Goal: Task Accomplishment & Management: Complete application form

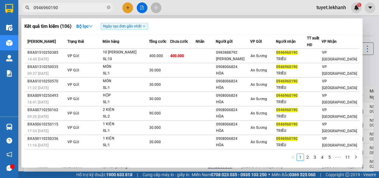
click at [126, 9] on div at bounding box center [189, 89] width 379 height 178
click at [109, 8] on icon "close-circle" at bounding box center [109, 7] width 4 height 4
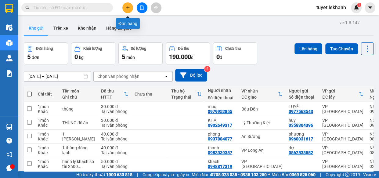
click at [127, 8] on icon "plus" at bounding box center [127, 7] width 3 height 0
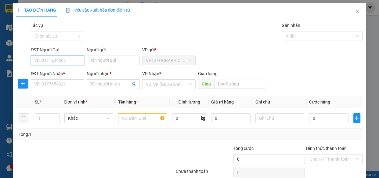
click at [69, 58] on input "SĐT Người Gửi" at bounding box center [57, 60] width 53 height 10
click at [98, 61] on input "Người gửi" at bounding box center [113, 60] width 53 height 10
click at [67, 62] on input "SĐT Người Gửi" at bounding box center [57, 60] width 53 height 10
type input "0979505494"
click at [72, 71] on div "0979505494 - a cường" at bounding box center [56, 72] width 45 height 7
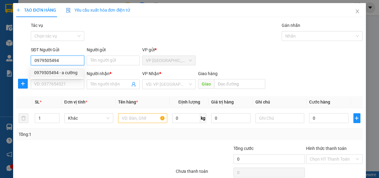
type input "a cường"
type input "0979505494"
type input "a cường"
type input "80.000"
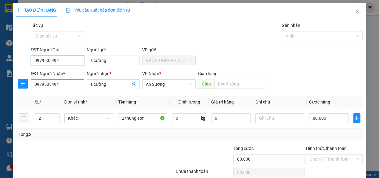
type input "0979505494"
click at [64, 84] on input "0979505494" at bounding box center [57, 84] width 53 height 10
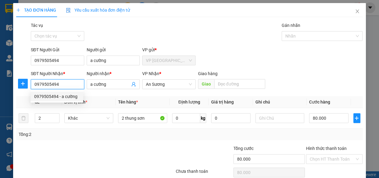
drag, startPoint x: 64, startPoint y: 84, endPoint x: 33, endPoint y: 85, distance: 31.4
click at [33, 85] on input "0979505494" at bounding box center [57, 84] width 53 height 10
type input "0909630735"
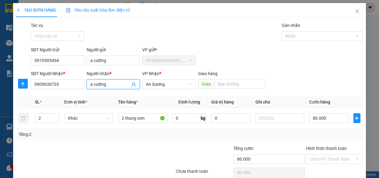
drag, startPoint x: 108, startPoint y: 85, endPoint x: 86, endPoint y: 85, distance: 22.0
click at [87, 85] on span "a cường" at bounding box center [113, 84] width 53 height 10
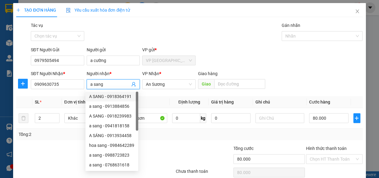
type input "a sang"
click at [163, 93] on div "Transit Pickup Surcharge Ids Transit Deliver Surcharge Ids Transit Deliver Surc…" at bounding box center [189, 107] width 346 height 171
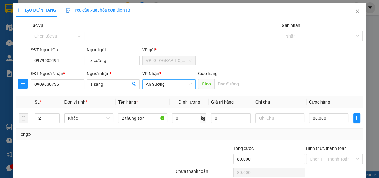
click at [173, 85] on span "An Sương" at bounding box center [169, 84] width 46 height 9
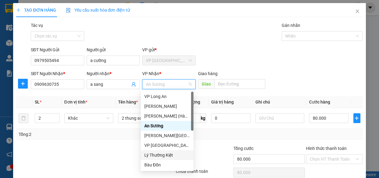
click at [166, 154] on div "Lý Thường Kiệt" at bounding box center [166, 154] width 45 height 7
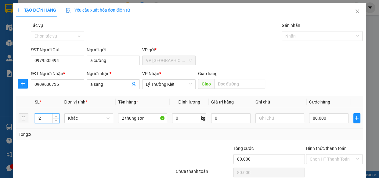
drag, startPoint x: 43, startPoint y: 116, endPoint x: 37, endPoint y: 118, distance: 5.9
click at [37, 118] on input "2" at bounding box center [47, 117] width 24 height 9
type input "1"
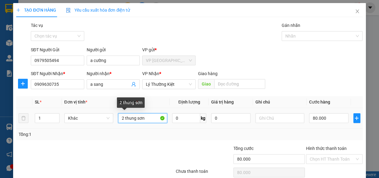
drag, startPoint x: 122, startPoint y: 117, endPoint x: 119, endPoint y: 118, distance: 3.3
click at [119, 118] on input "2 thung sơn" at bounding box center [142, 118] width 49 height 10
drag, startPoint x: 137, startPoint y: 119, endPoint x: 146, endPoint y: 119, distance: 8.8
click at [146, 119] on input "1 thung sơn" at bounding box center [142, 118] width 49 height 10
type input "1 thung đèn"
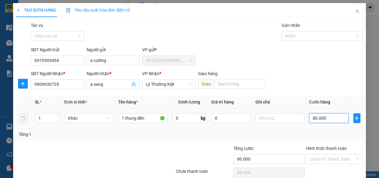
click at [326, 118] on input "80.000" at bounding box center [328, 118] width 39 height 10
type input "5"
type input "50"
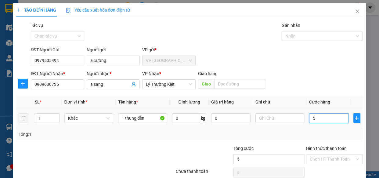
type input "50"
type input "500"
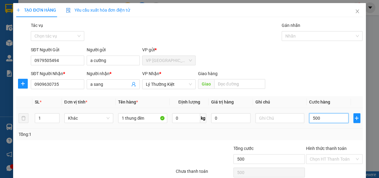
type input "5.000"
type input "50.000"
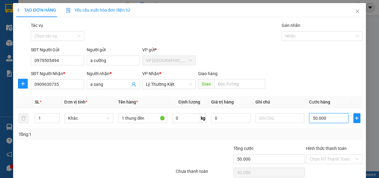
type input "50.000"
click at [344, 134] on div "Tổng: 1" at bounding box center [189, 134] width 341 height 7
click at [332, 158] on input "Hình thức thanh toán" at bounding box center [331, 158] width 45 height 9
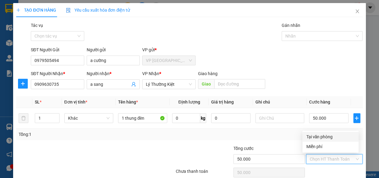
click at [330, 137] on div "Tại văn phòng" at bounding box center [330, 136] width 49 height 7
type input "0"
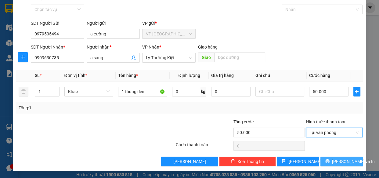
click at [328, 159] on icon "printer" at bounding box center [327, 161] width 4 height 4
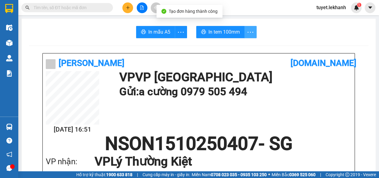
click at [247, 30] on icon "more" at bounding box center [250, 32] width 8 height 8
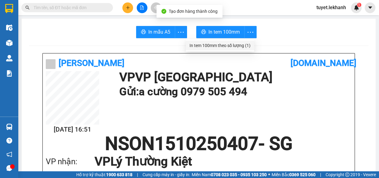
click at [246, 45] on div "In tem 100mm theo số lượng (1)" at bounding box center [219, 45] width 61 height 7
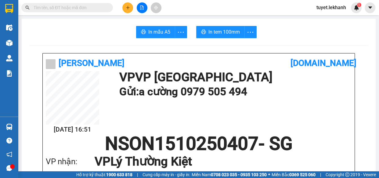
scroll to position [55, 0]
